Goal: Transaction & Acquisition: Purchase product/service

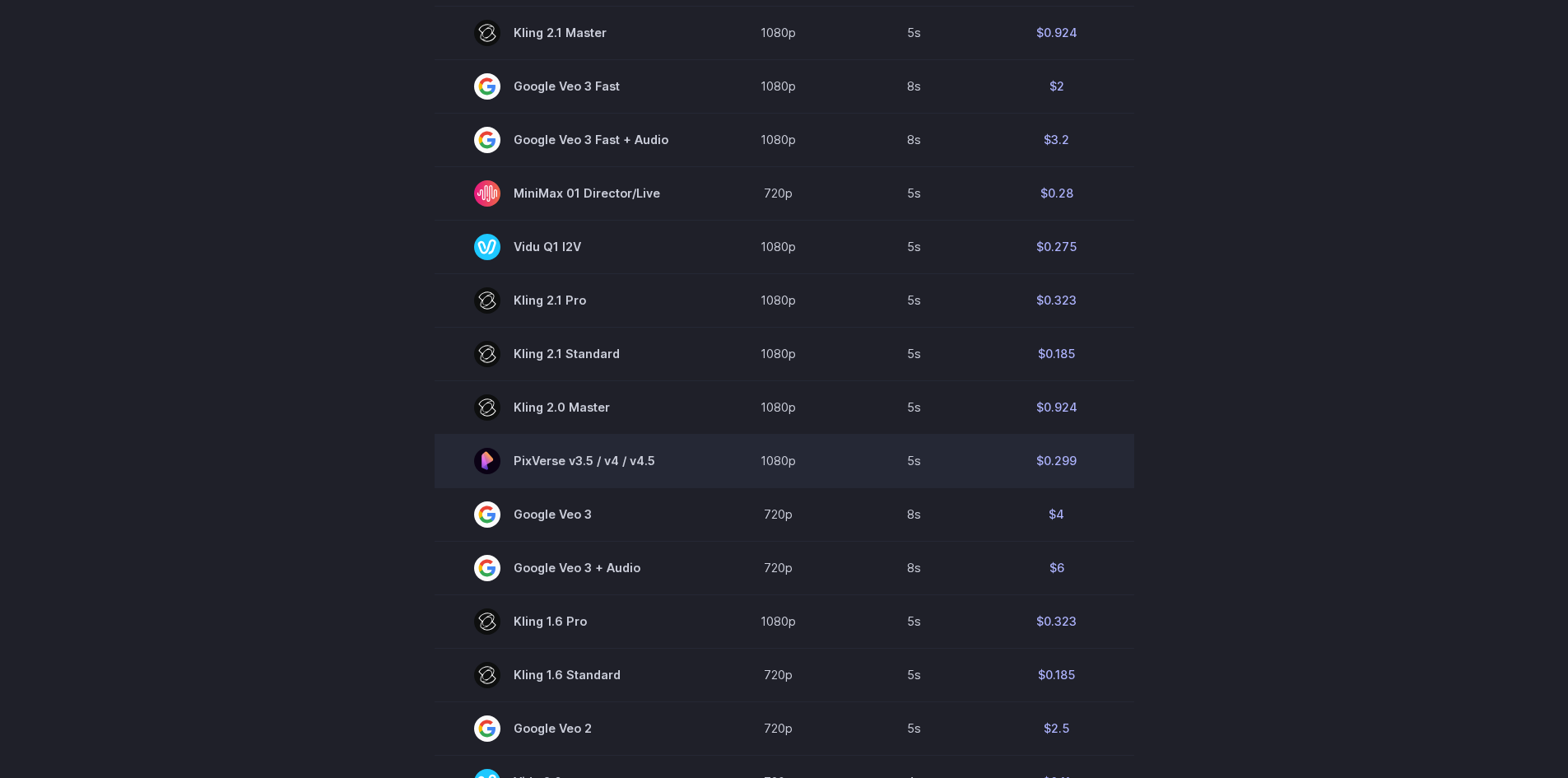
scroll to position [824, 0]
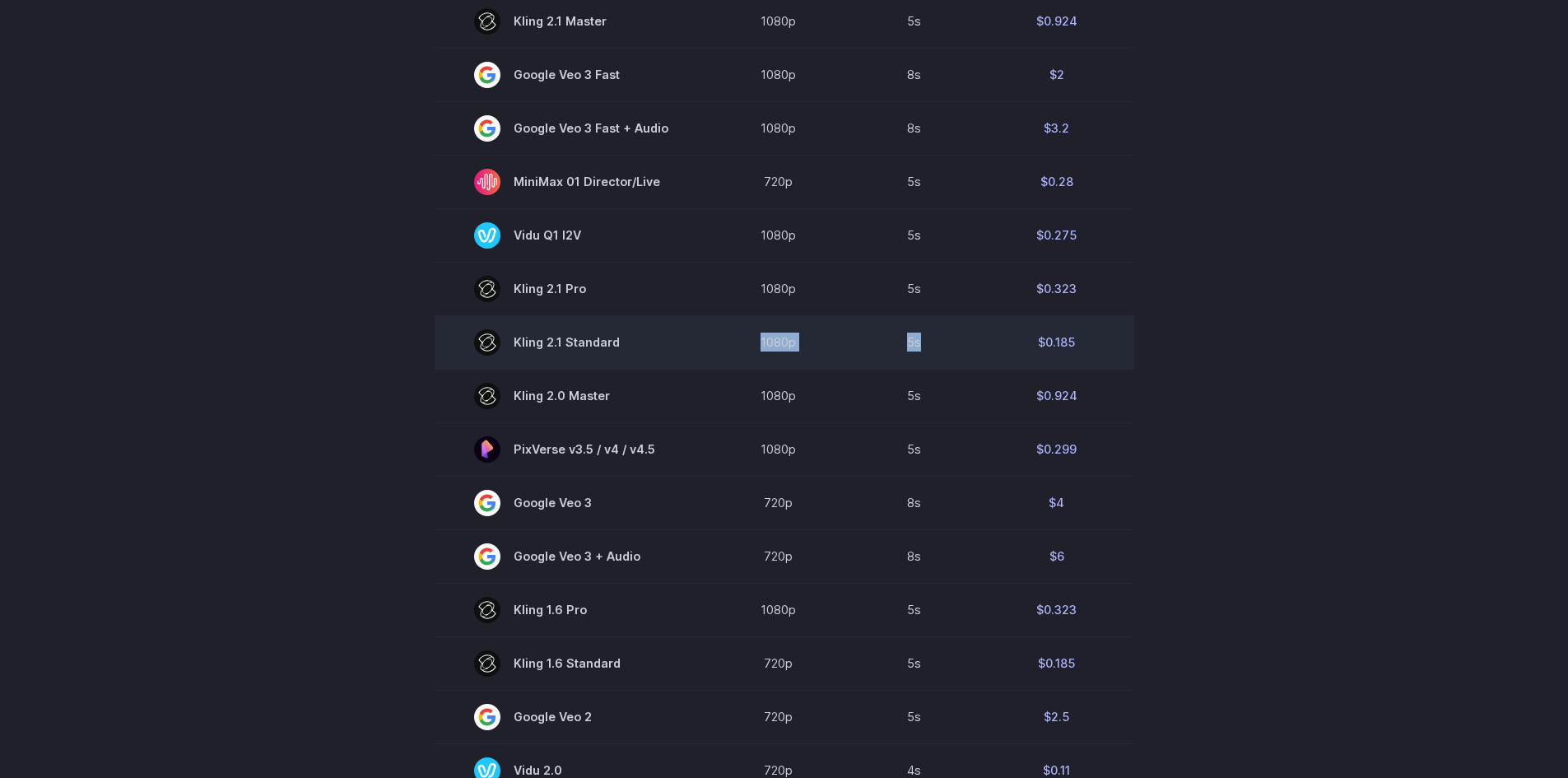
drag, startPoint x: 924, startPoint y: 342, endPoint x: 716, endPoint y: 341, distance: 208.0
click at [716, 341] on tr "[PERSON_NAME] 2.1 Standard 1080p 5s $0.185" at bounding box center [784, 342] width 700 height 53
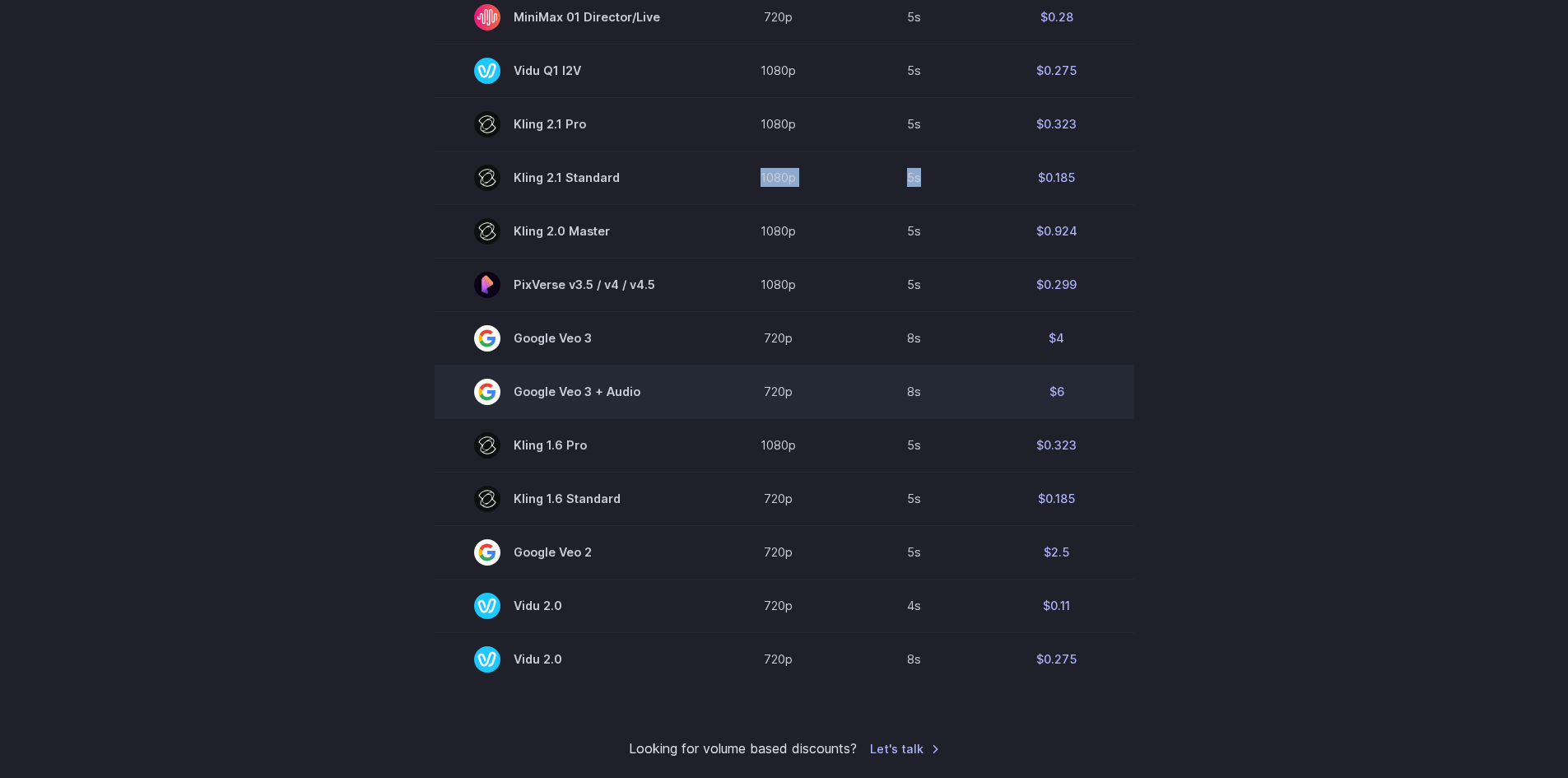
scroll to position [741, 0]
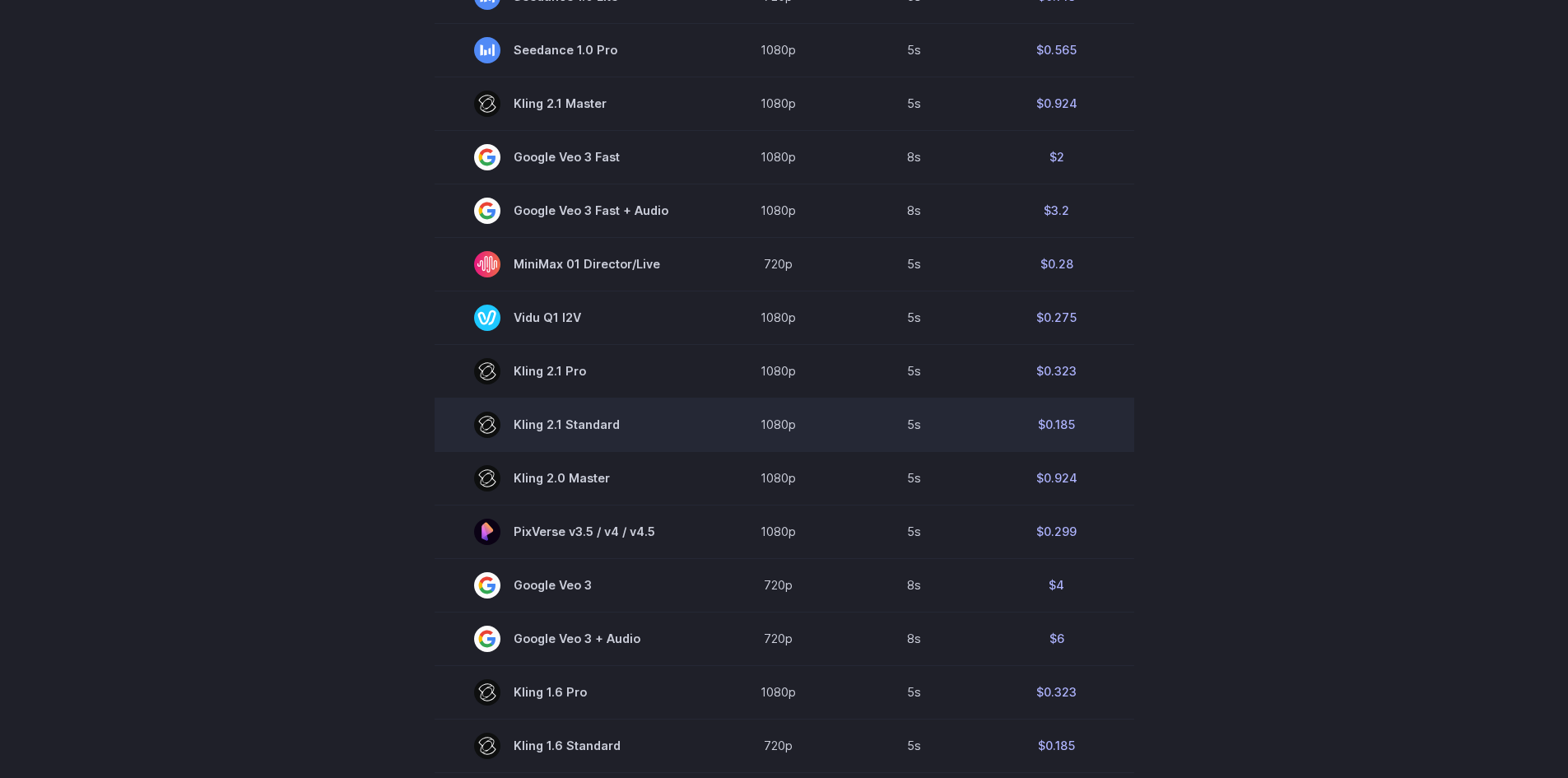
click at [541, 404] on td "Kling 2.1 Standard" at bounding box center [571, 425] width 273 height 53
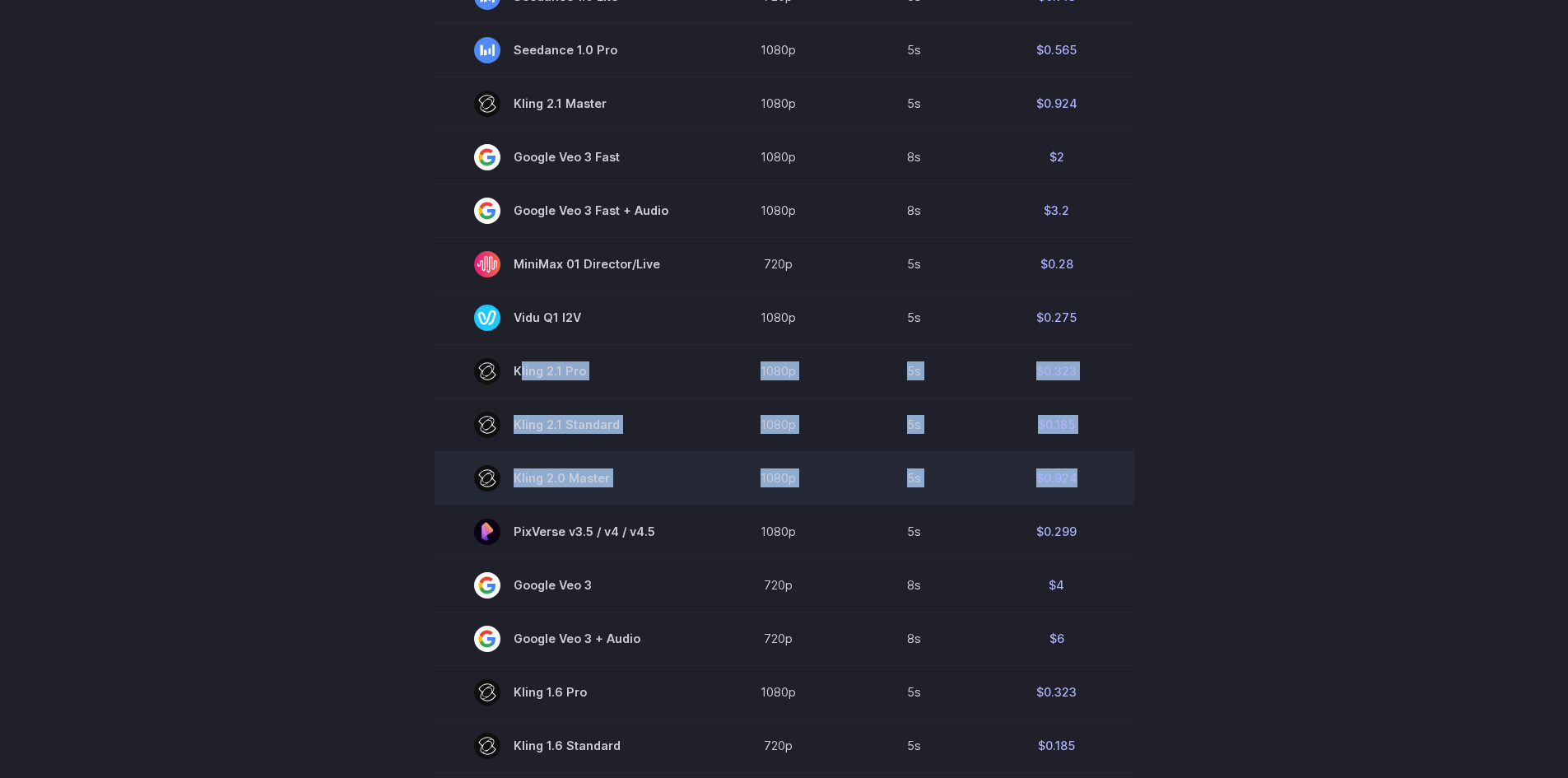
drag, startPoint x: 461, startPoint y: 365, endPoint x: 1110, endPoint y: 485, distance: 660.0
click at [1110, 485] on tbody "Model Resolution Duration Price / Video MiniMax Hailuo 02 768p 10s $0.56 MiniMa…" at bounding box center [784, 375] width 700 height 1117
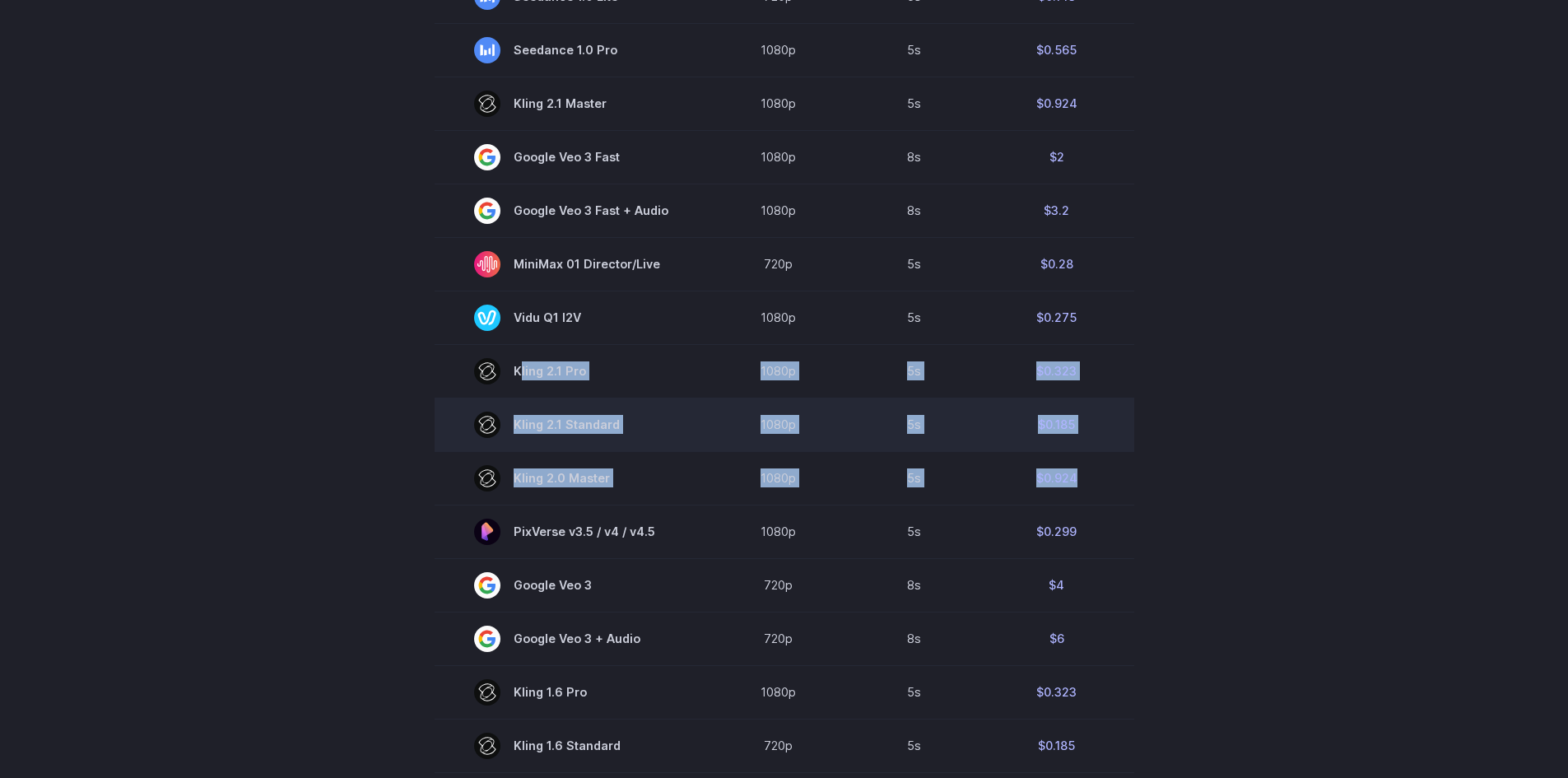
click at [616, 405] on td "Kling 2.1 Standard" at bounding box center [571, 425] width 273 height 53
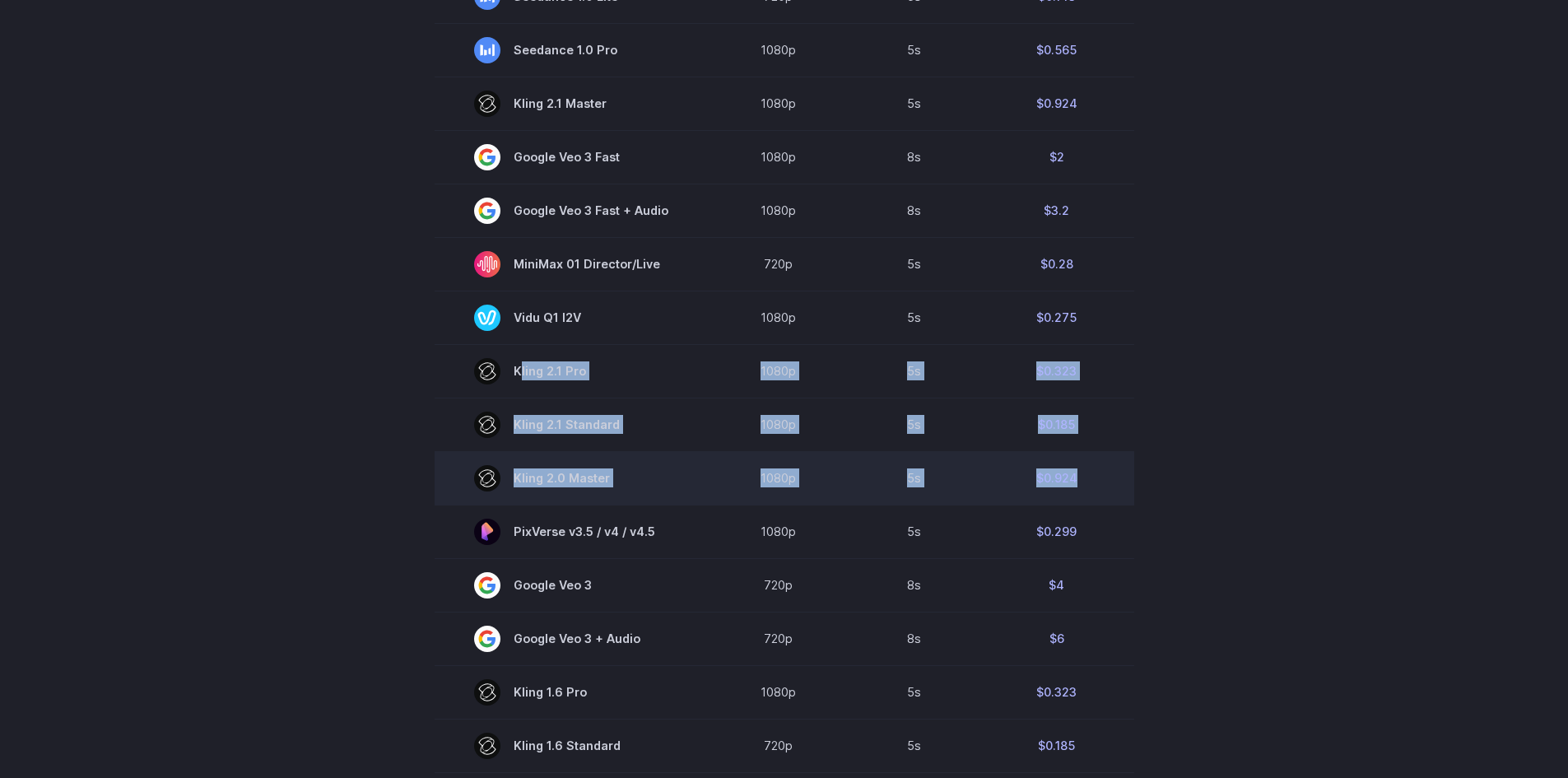
drag, startPoint x: 444, startPoint y: 358, endPoint x: 1089, endPoint y: 489, distance: 658.2
click at [1089, 489] on tbody "Model Resolution Duration Price / Video MiniMax Hailuo 02 768p 10s $0.56 MiniMa…" at bounding box center [784, 375] width 700 height 1117
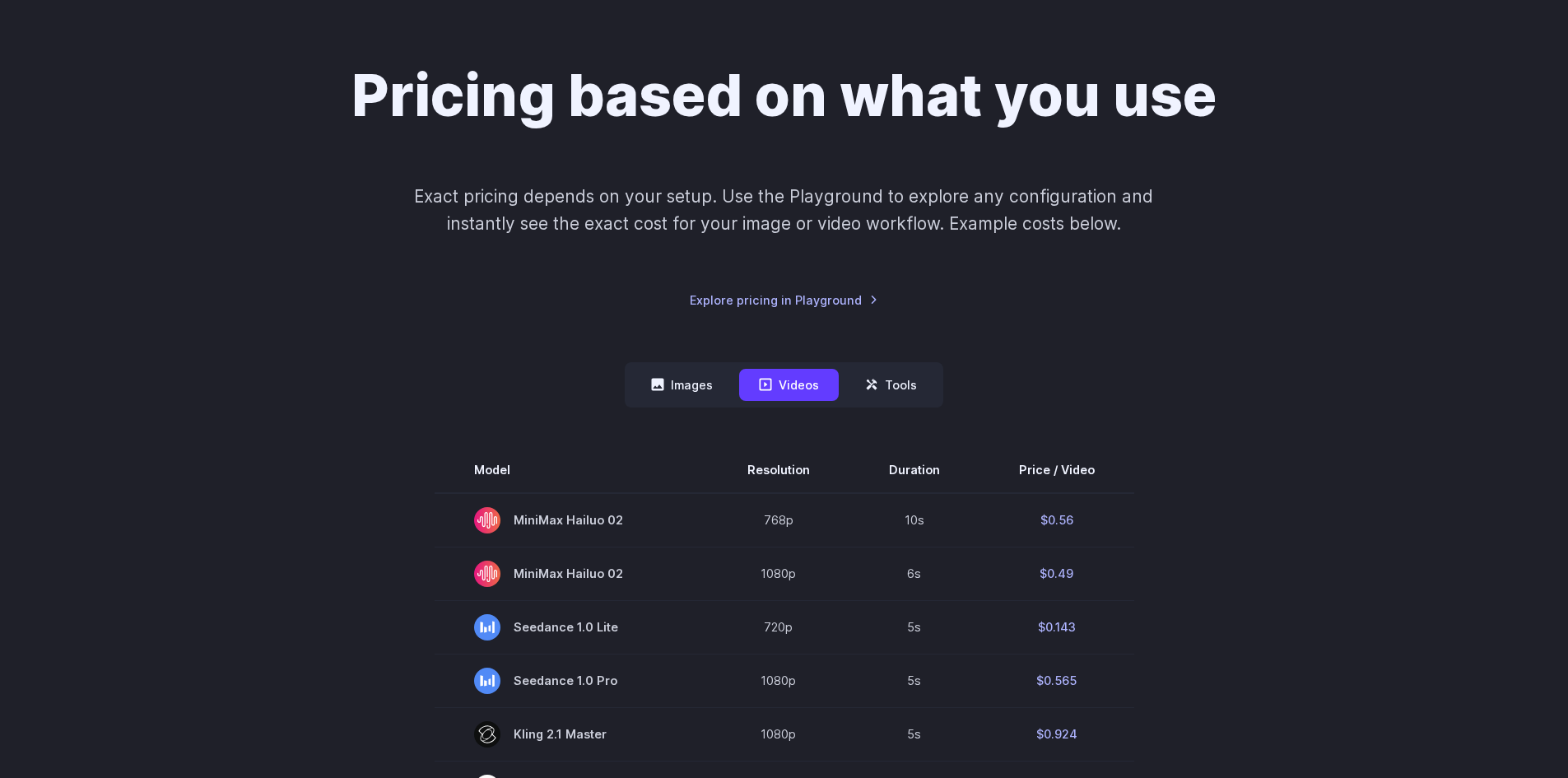
scroll to position [0, 0]
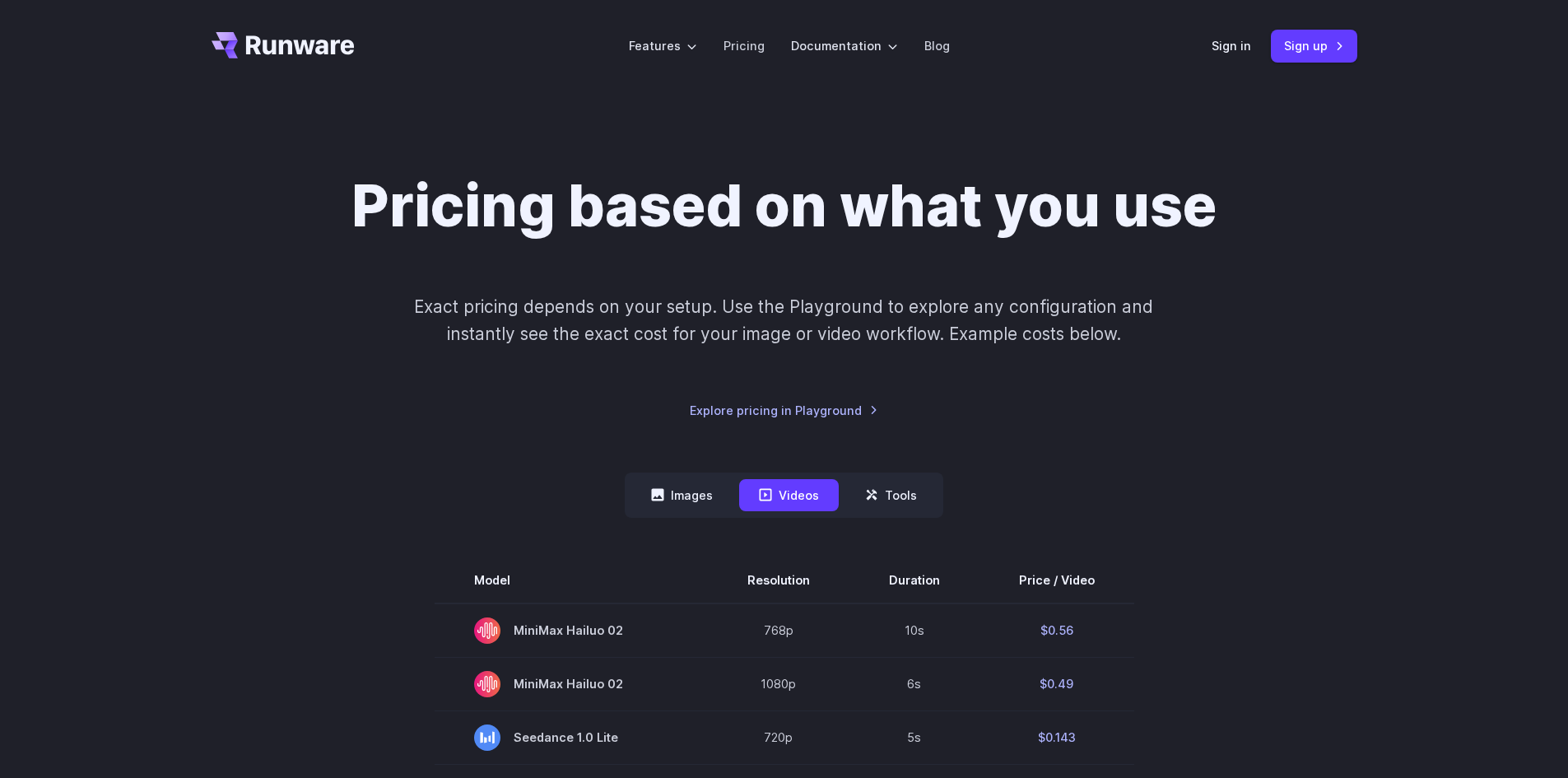
click at [706, 200] on h1 "Pricing based on what you use" at bounding box center [784, 205] width 866 height 69
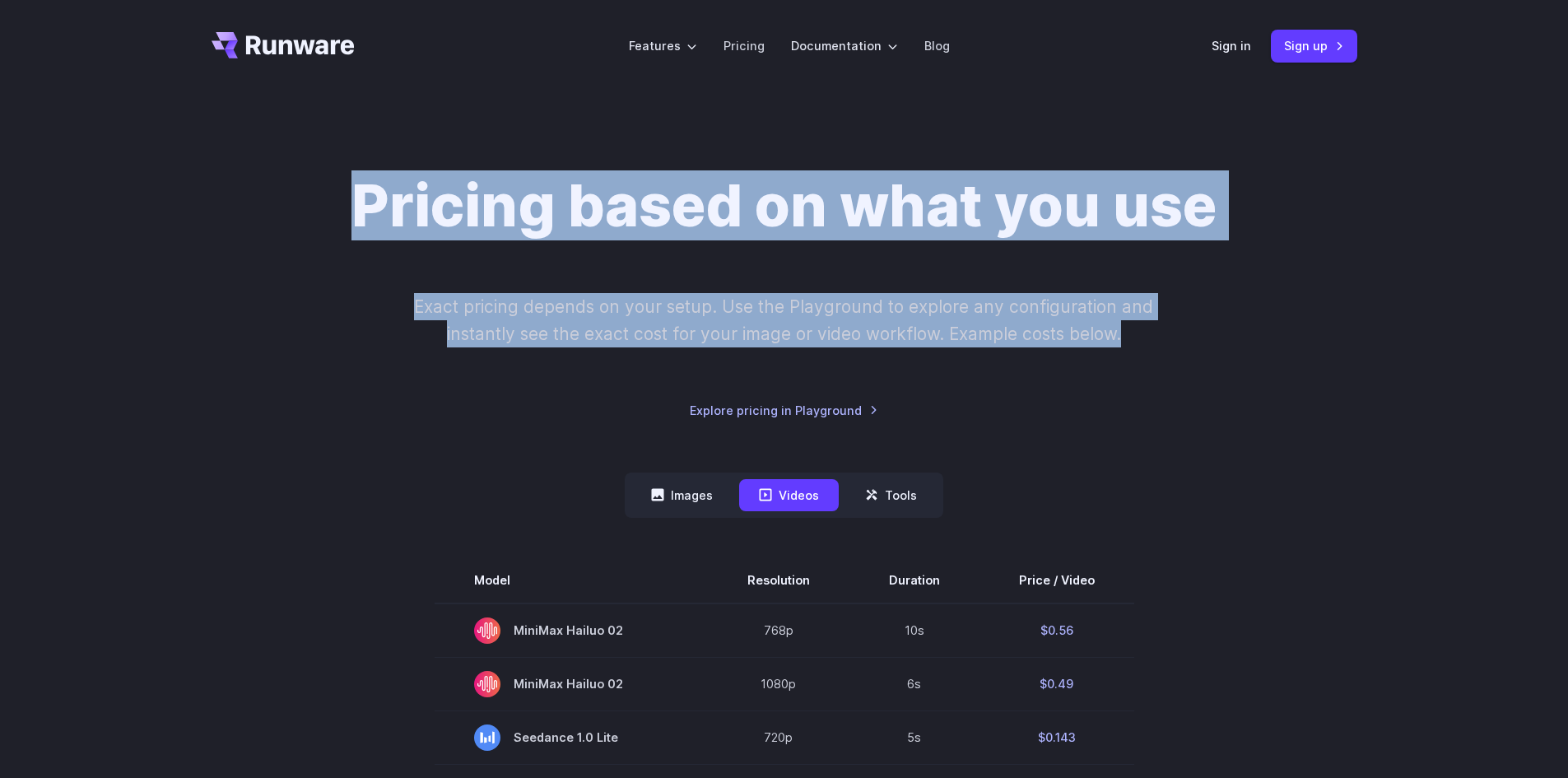
drag, startPoint x: 758, startPoint y: 275, endPoint x: 1166, endPoint y: 362, distance: 417.2
click at [1172, 359] on div "Pricing based on what you use Exact pricing depends on your setup. Use the Play…" at bounding box center [784, 295] width 1146 height 248
click at [1002, 398] on div "Pricing based on what you use Exact pricing depends on your setup. Use the Play…" at bounding box center [784, 295] width 1146 height 248
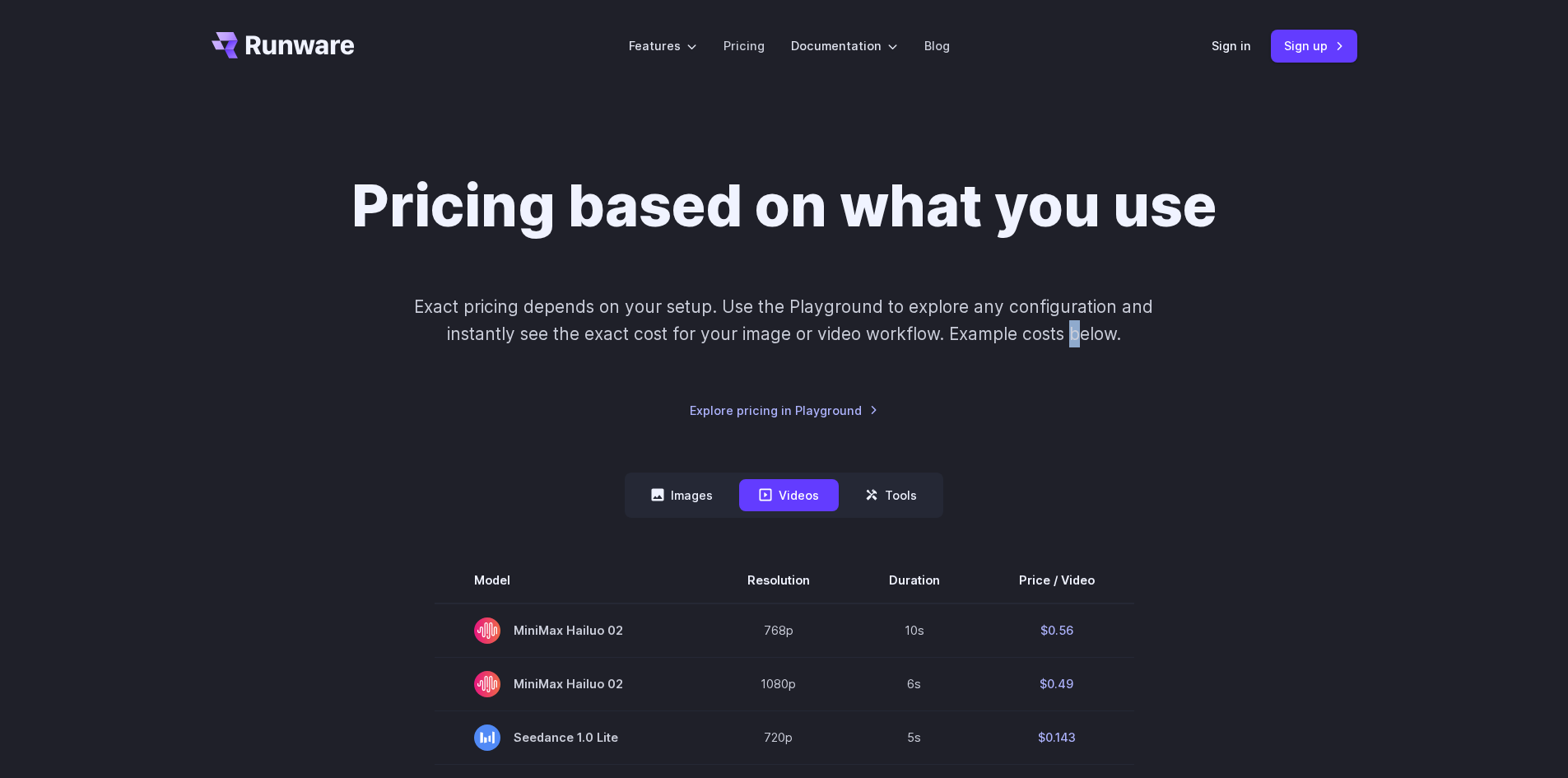
click at [1076, 396] on div "Pricing based on what you use Exact pricing depends on your setup. Use the Play…" at bounding box center [784, 295] width 1146 height 248
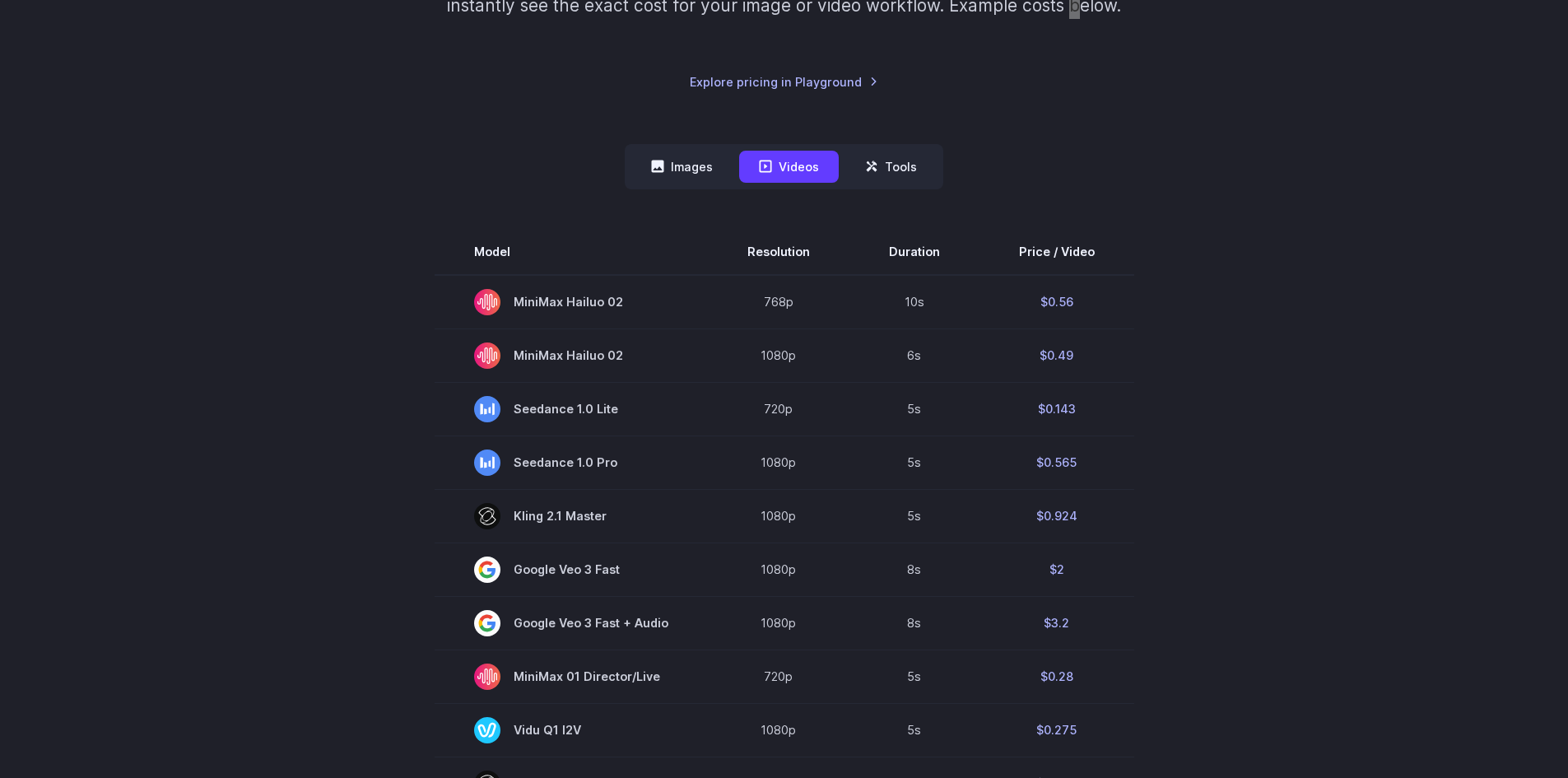
scroll to position [329, 0]
